Goal: Use online tool/utility: Utilize a website feature to perform a specific function

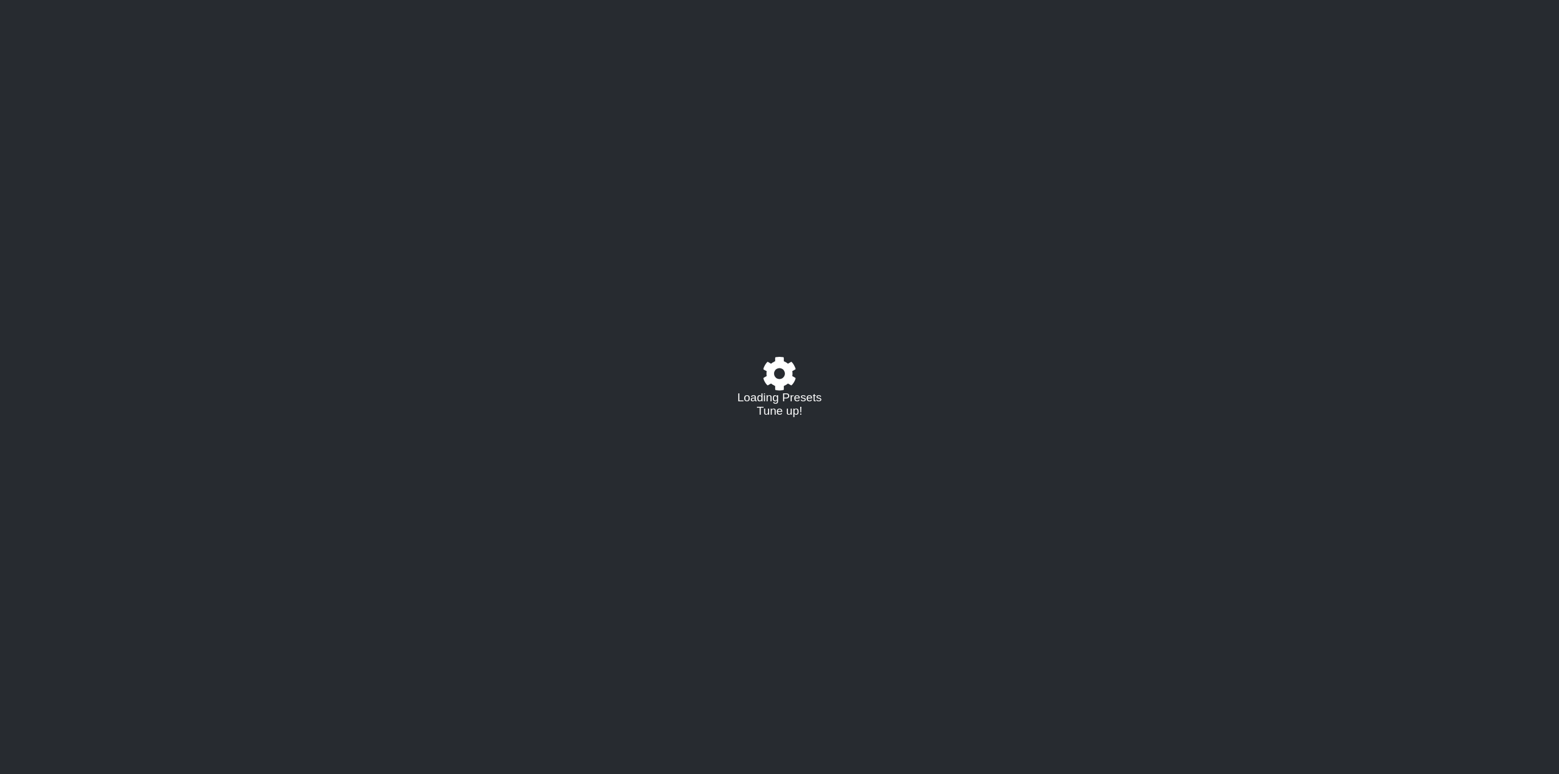
select select "/023149982225"
select select "E"
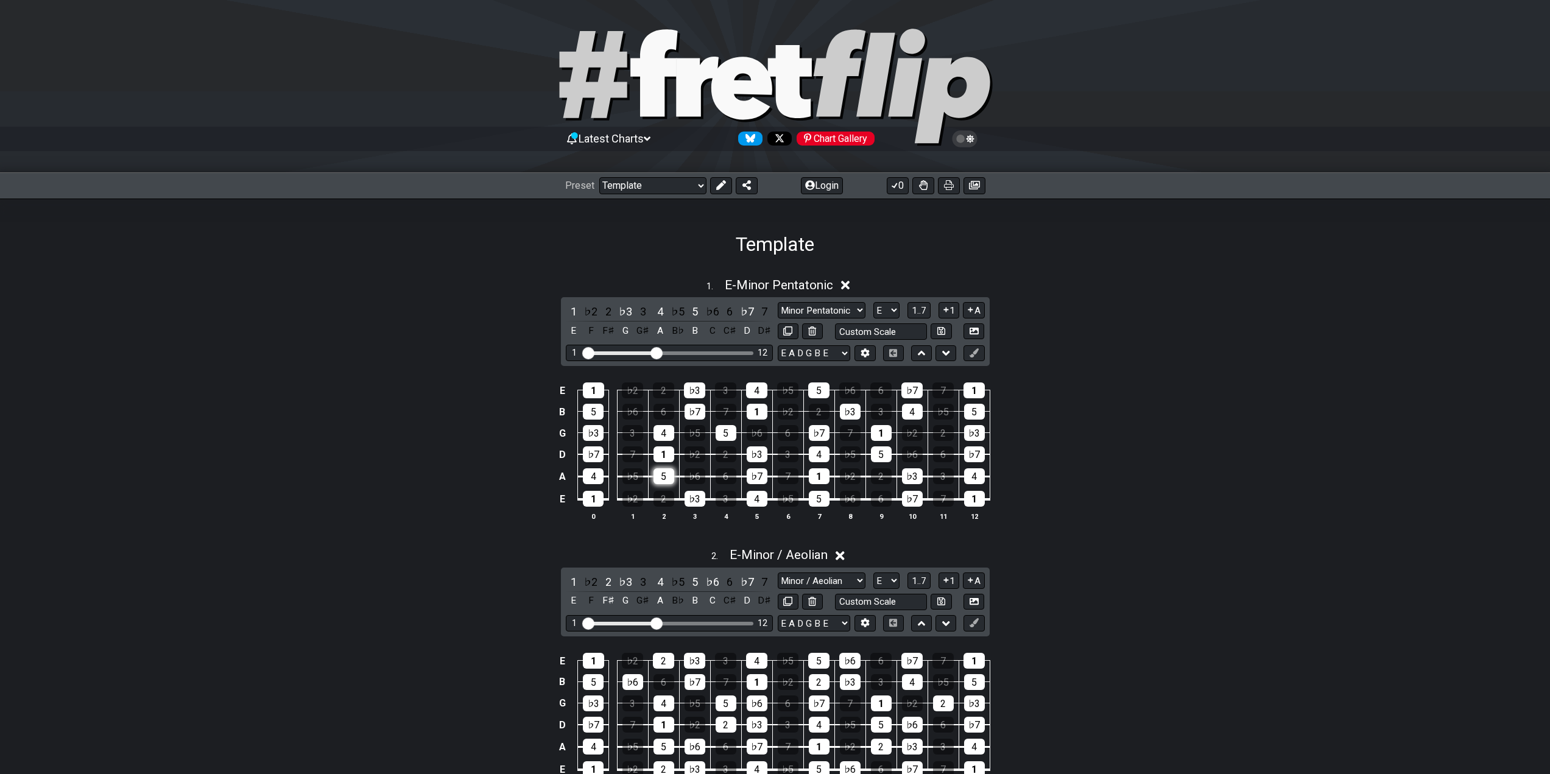
click at [666, 470] on div "5" at bounding box center [664, 476] width 21 height 16
click at [664, 475] on div "5" at bounding box center [664, 476] width 21 height 16
click at [736, 284] on span "E - Minor Pentatonic" at bounding box center [779, 285] width 108 height 15
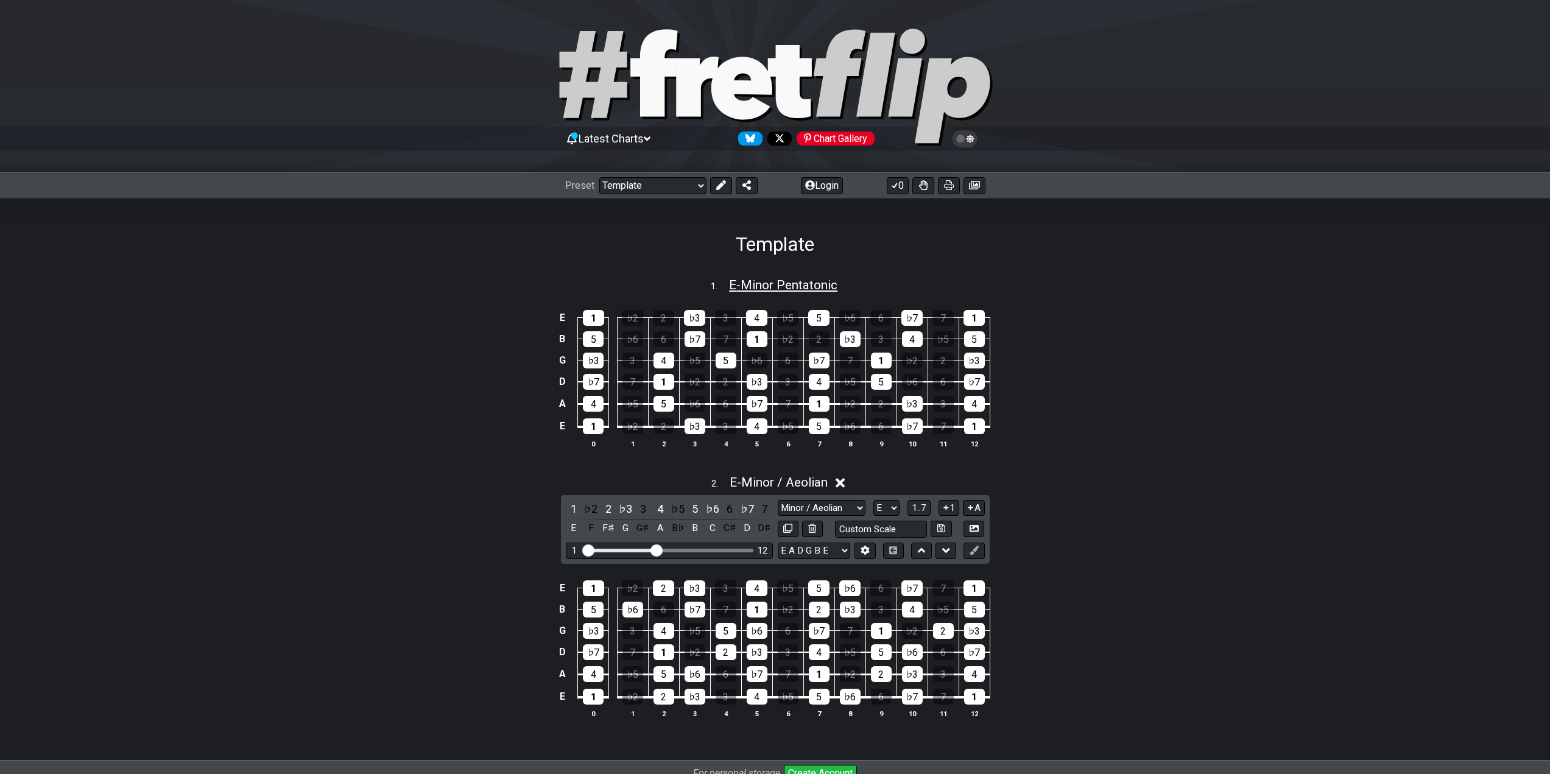
click at [741, 285] on span "E - Minor Pentatonic" at bounding box center [783, 285] width 108 height 15
select select "E"
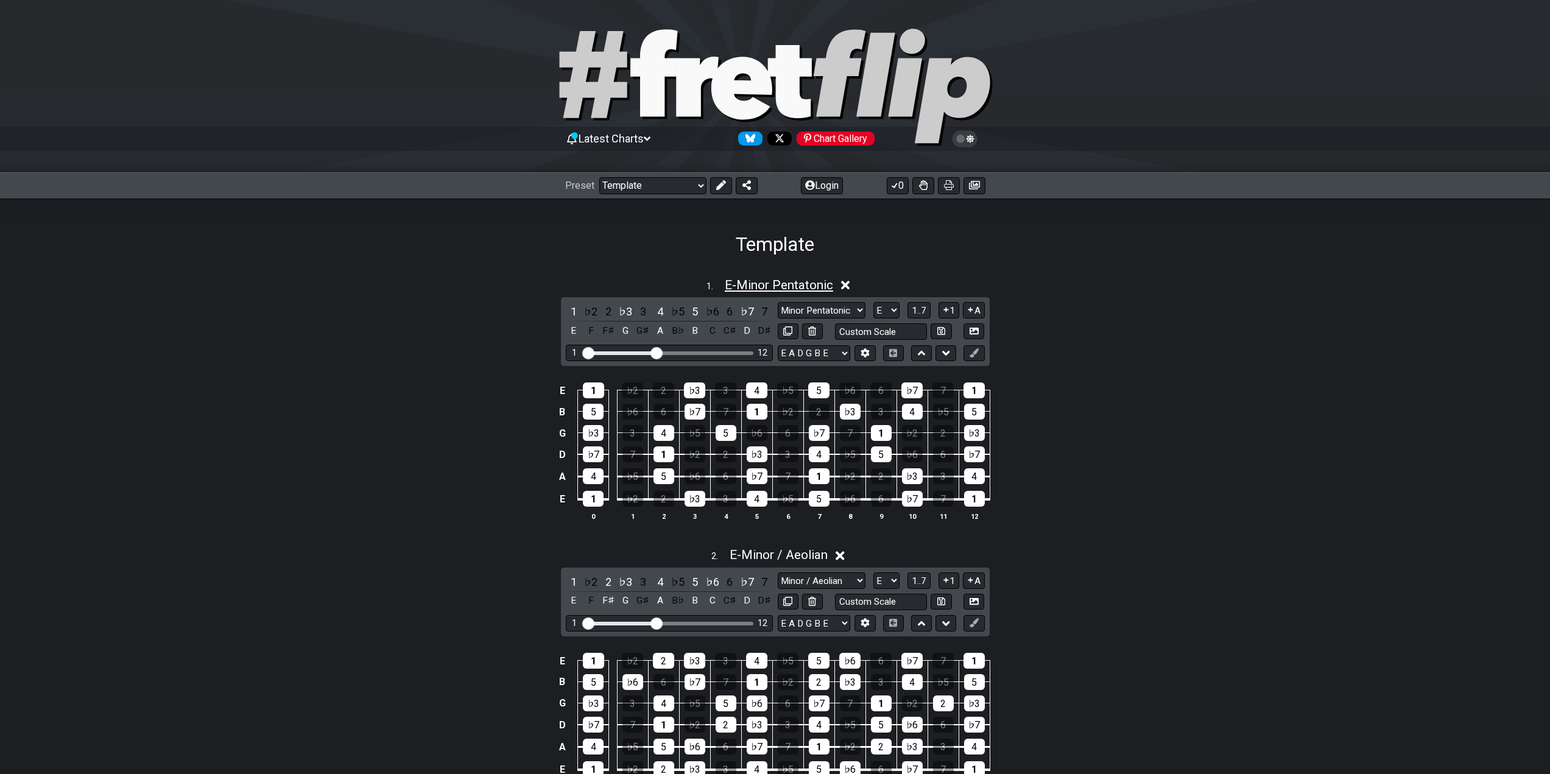
click at [741, 285] on span "E - Minor Pentatonic" at bounding box center [779, 285] width 108 height 15
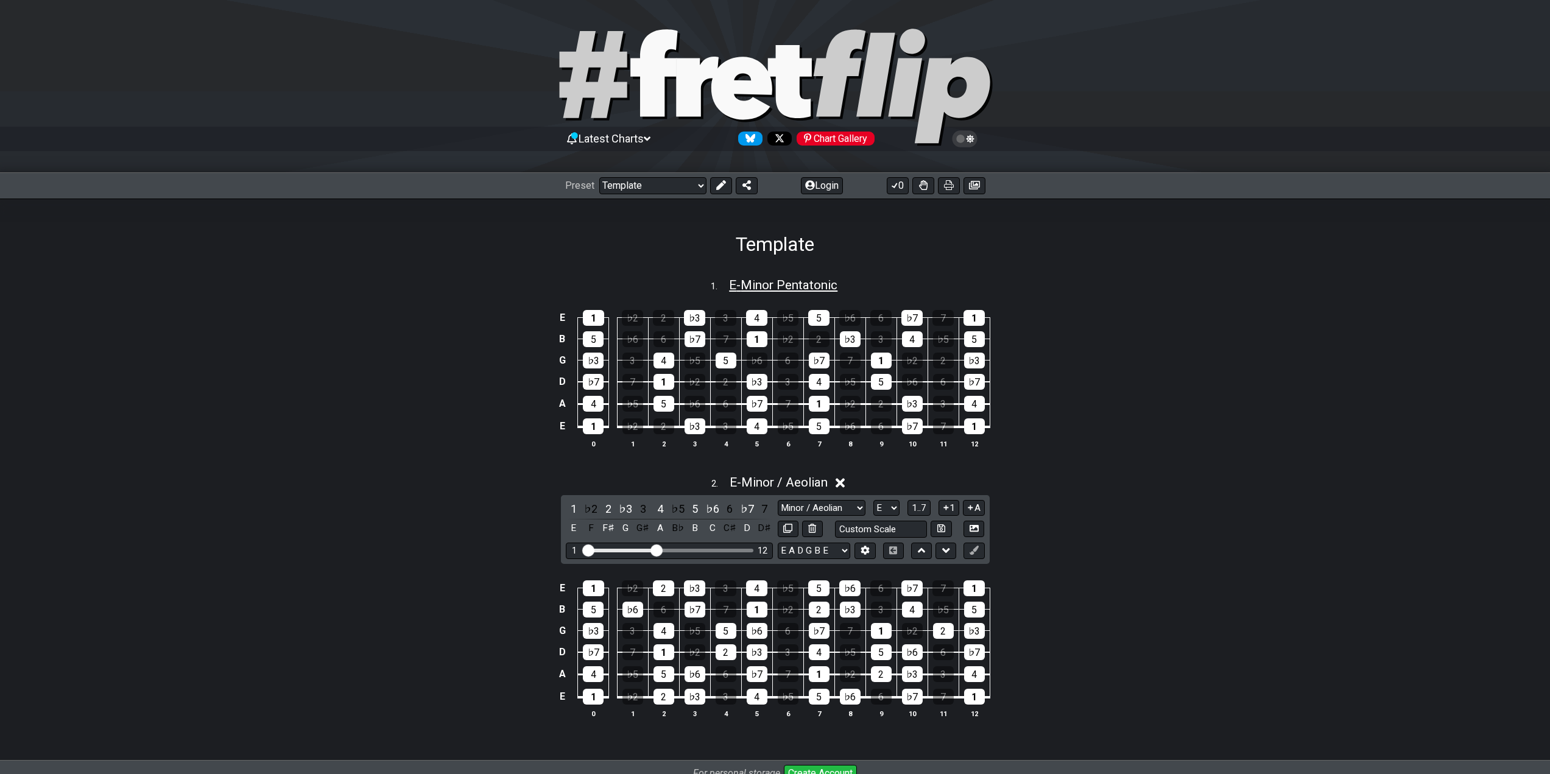
click at [741, 285] on span "E - Minor Pentatonic" at bounding box center [783, 285] width 108 height 15
select select "E"
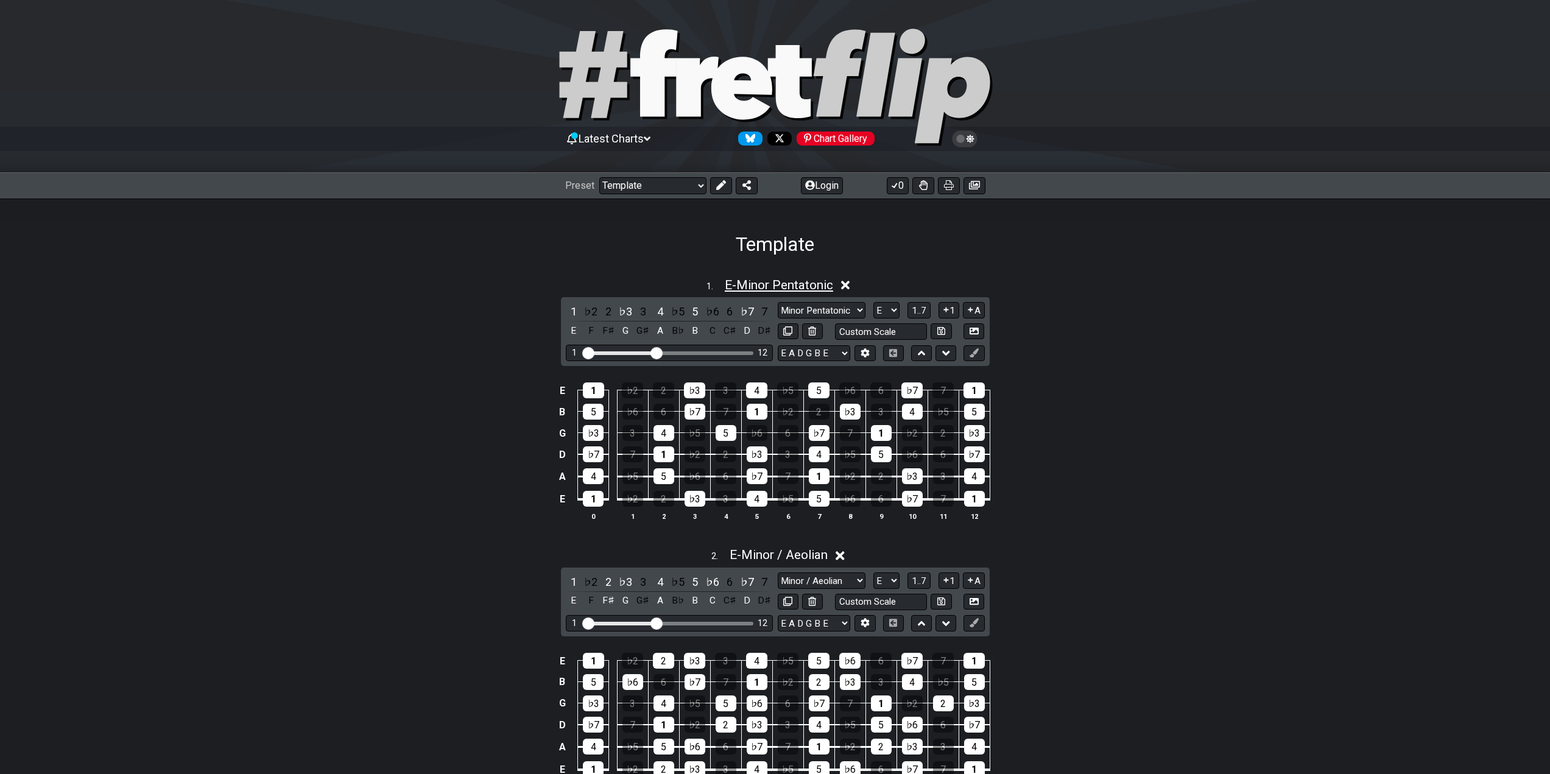
click at [741, 285] on span "E - Minor Pentatonic" at bounding box center [779, 285] width 108 height 15
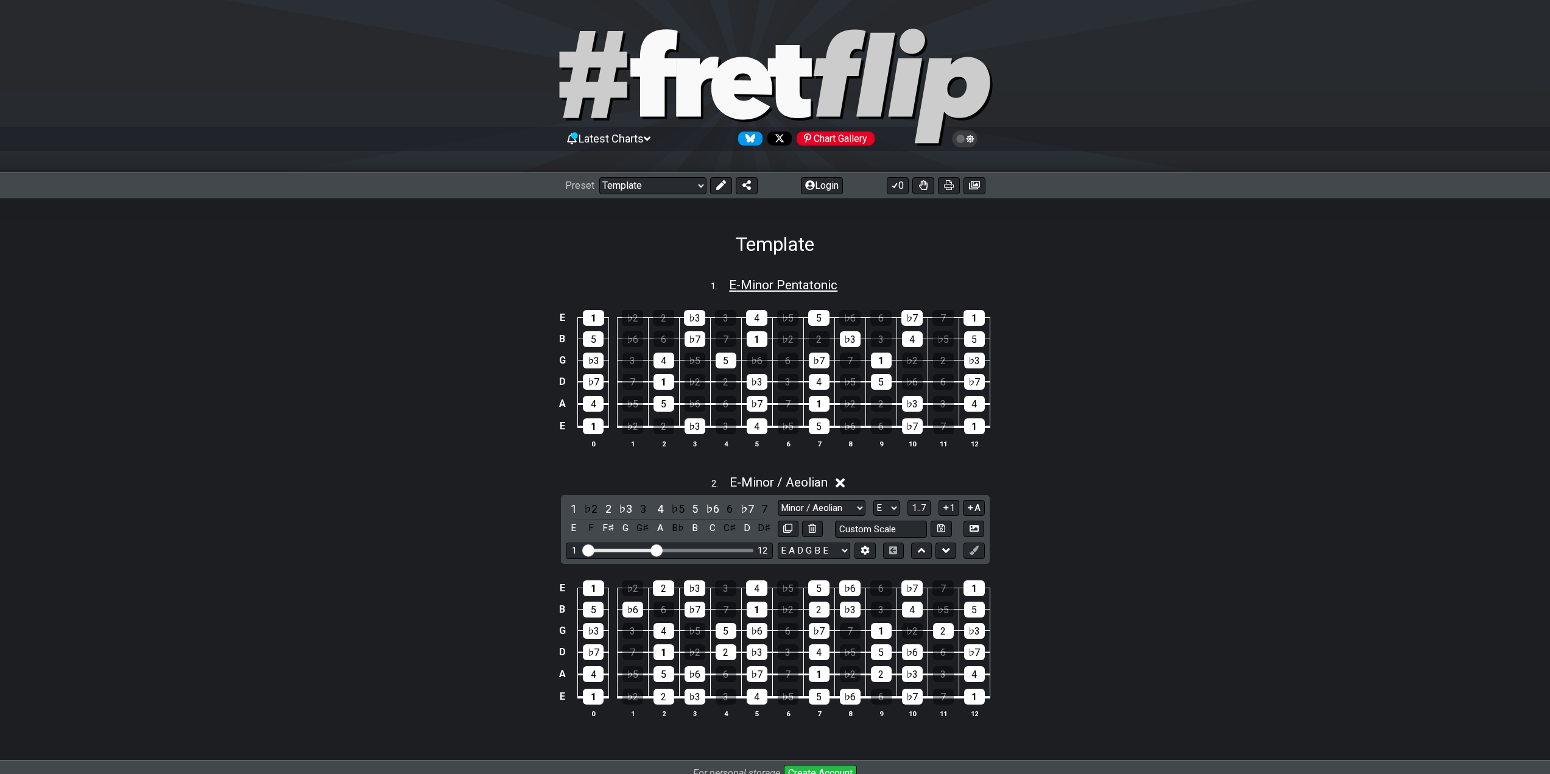
click at [741, 285] on span "E - Minor Pentatonic" at bounding box center [783, 285] width 108 height 15
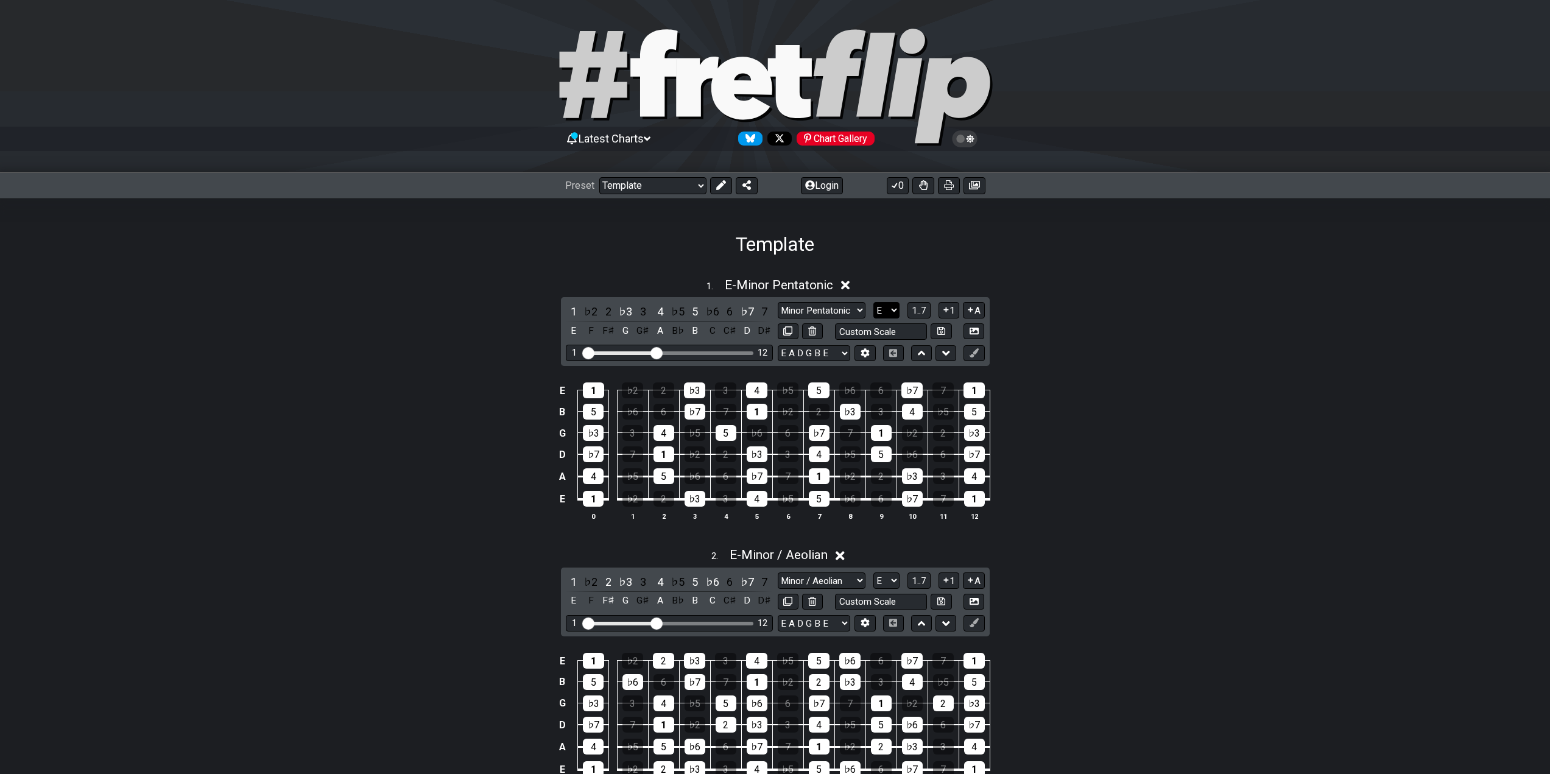
click at [873, 306] on select "A♭ A A♯ B♭ B C C♯ D♭ D D♯ E♭ E F F♯ G♭ G G♯" at bounding box center [886, 310] width 26 height 16
select select "A"
click at [873, 302] on select "A♭ A A♯ B♭ B C C♯ D♭ D D♯ E♭ E F F♯ G♭ G G♯" at bounding box center [886, 310] width 26 height 16
click at [883, 312] on select "A♭ A A♯ B♭ B C C♯ D♭ D D♯ E♭ E F F♯ G♭ G G♯" at bounding box center [886, 310] width 26 height 16
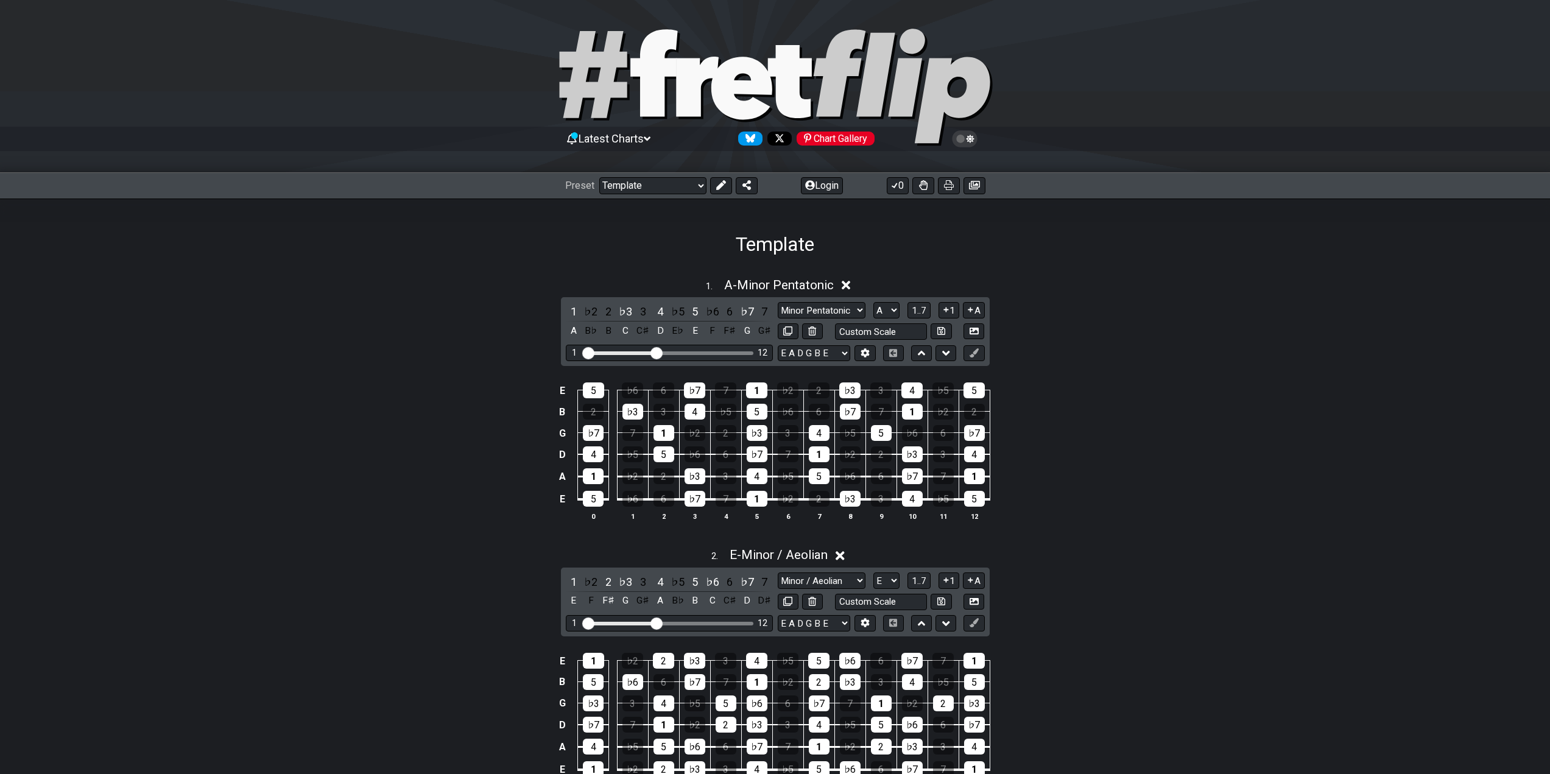
click at [1088, 446] on div "E 5 ♭6 6 ♭7 7 1 ♭2 2 ♭3 3 4 ♭5 5 B 2 ♭3 3 4 ♭5 5 ♭6 6 ♭7 7 1 ♭2 2 G ♭7 7 1 ♭2 2…" at bounding box center [775, 452] width 1550 height 171
